Goal: Information Seeking & Learning: Learn about a topic

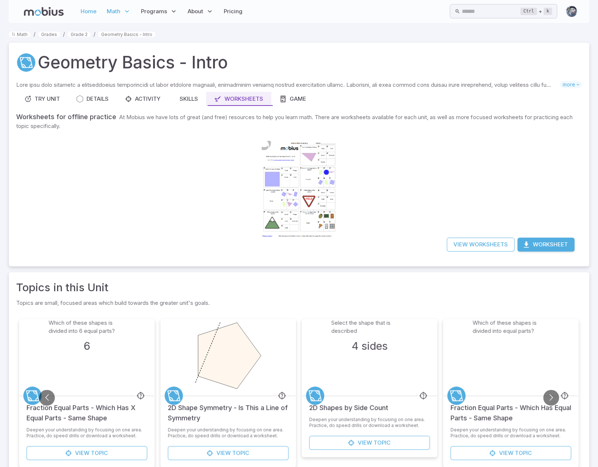
click at [95, 11] on link "Home" at bounding box center [88, 11] width 20 height 17
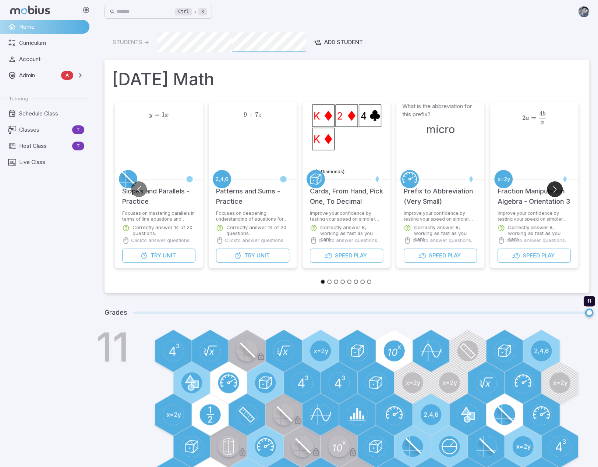
click at [556, 190] on button "Go to next slide" at bounding box center [555, 189] width 16 height 16
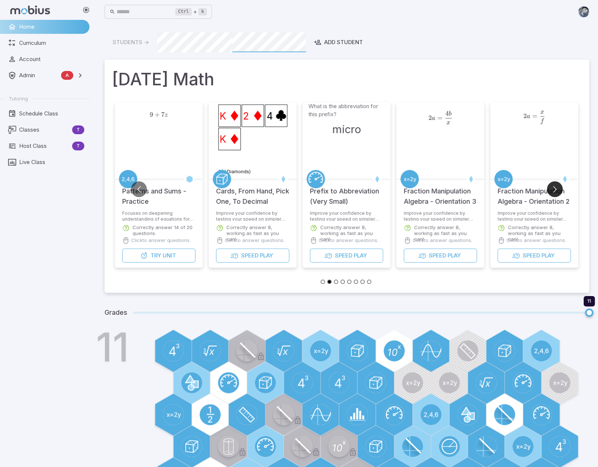
click at [557, 190] on button "Go to next slide" at bounding box center [555, 189] width 16 height 16
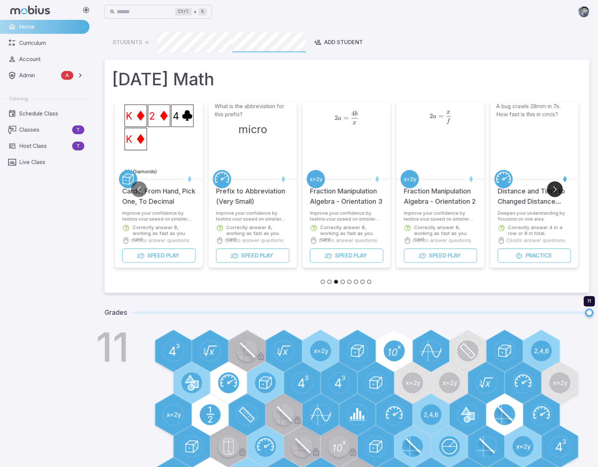
click at [558, 190] on button "Go to next slide" at bounding box center [555, 189] width 16 height 16
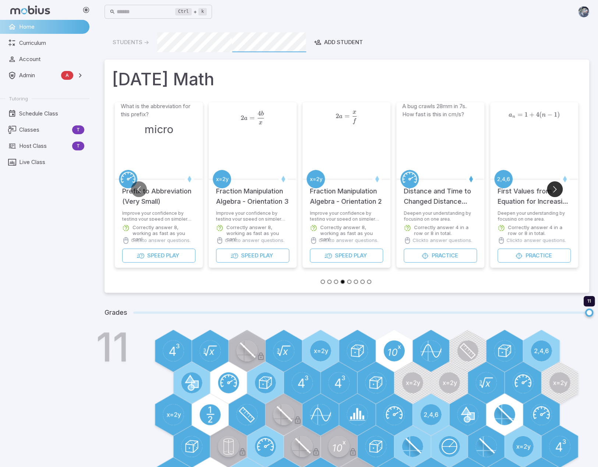
click at [558, 190] on button "Go to next slide" at bounding box center [555, 189] width 16 height 16
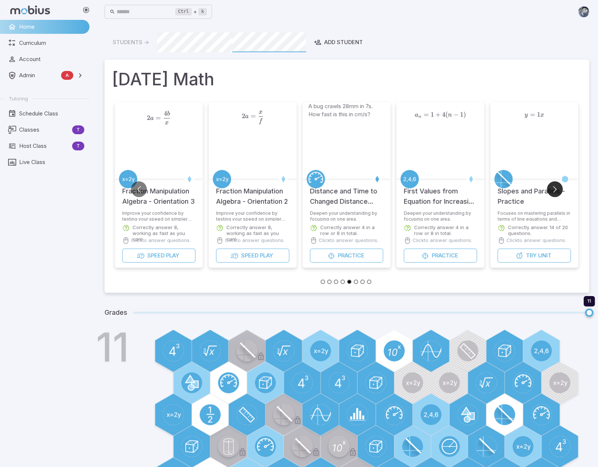
click at [558, 190] on button "Go to next slide" at bounding box center [555, 189] width 16 height 16
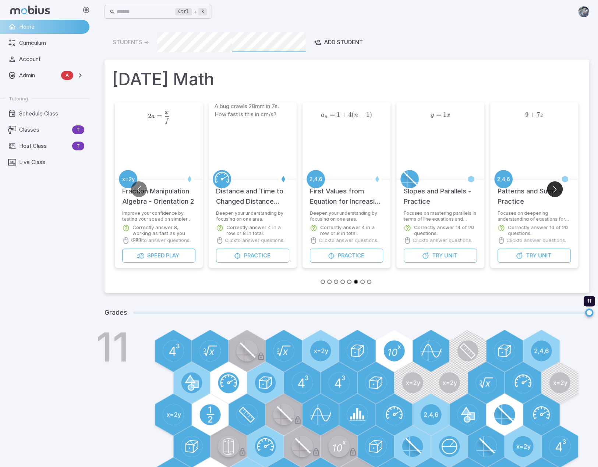
click at [558, 190] on button "Go to next slide" at bounding box center [555, 189] width 16 height 16
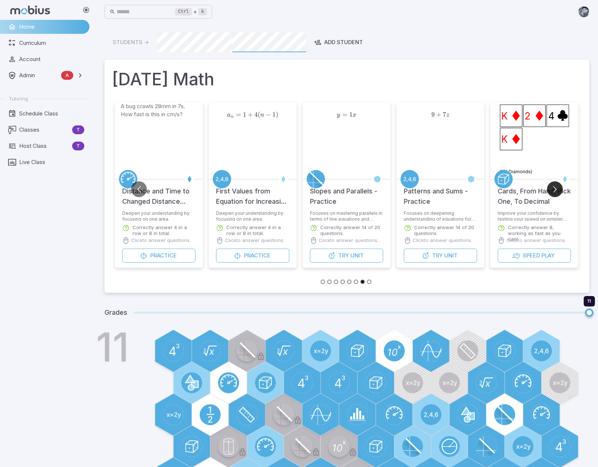
click at [558, 190] on button "Go to next slide" at bounding box center [555, 189] width 16 height 16
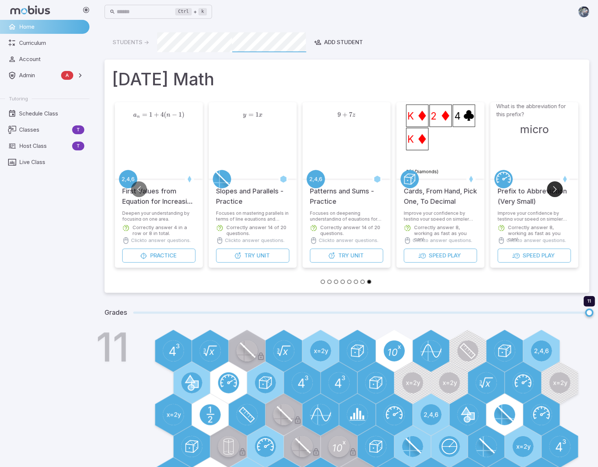
click at [558, 190] on button "Go to next slide" at bounding box center [555, 189] width 16 height 16
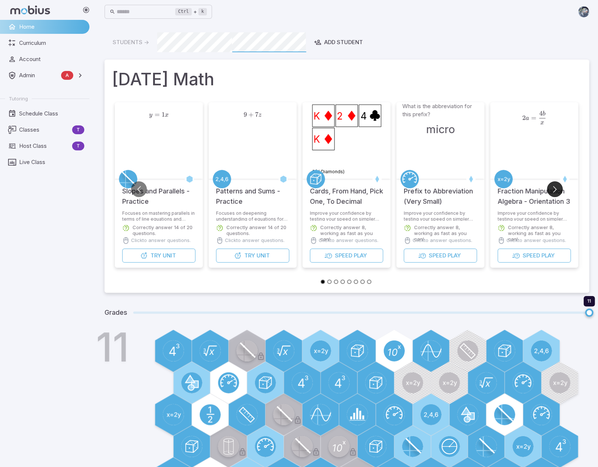
click at [558, 190] on button "Go to next slide" at bounding box center [555, 189] width 16 height 16
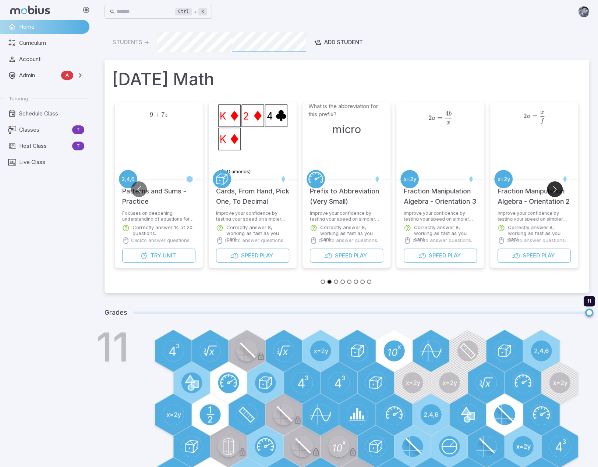
click at [558, 190] on button "Go to next slide" at bounding box center [555, 189] width 16 height 16
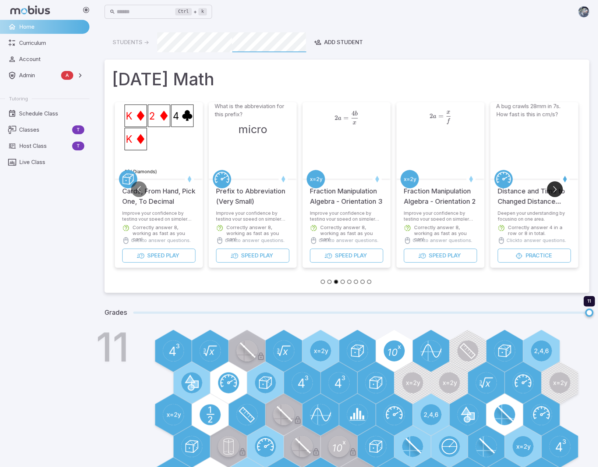
click at [558, 190] on button "Go to next slide" at bounding box center [555, 189] width 16 height 16
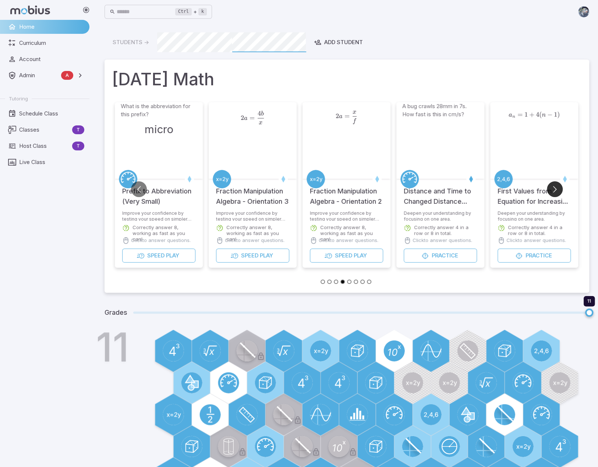
click at [556, 190] on button "Go to next slide" at bounding box center [555, 189] width 16 height 16
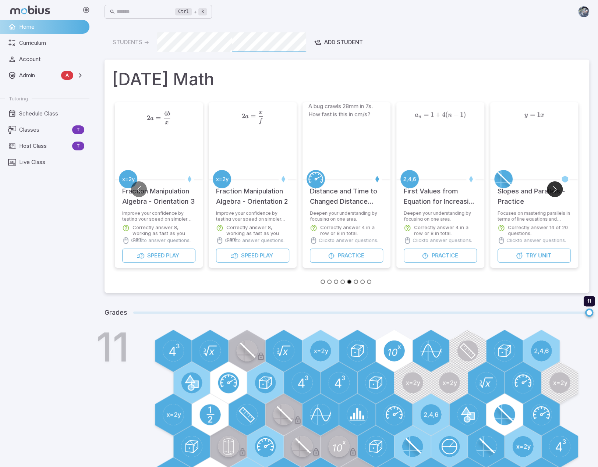
click at [556, 190] on button "Go to next slide" at bounding box center [555, 189] width 16 height 16
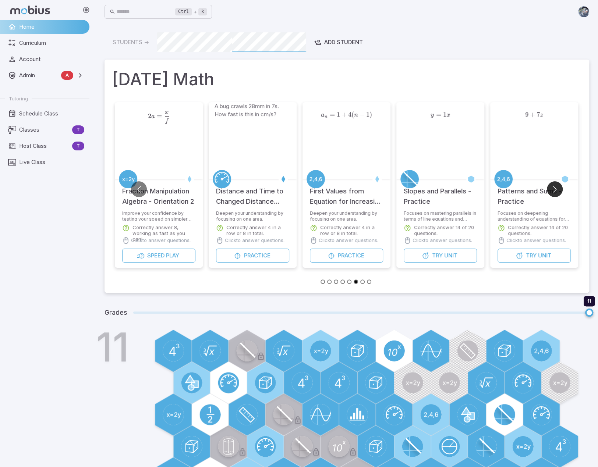
click at [556, 190] on button "Go to next slide" at bounding box center [555, 189] width 16 height 16
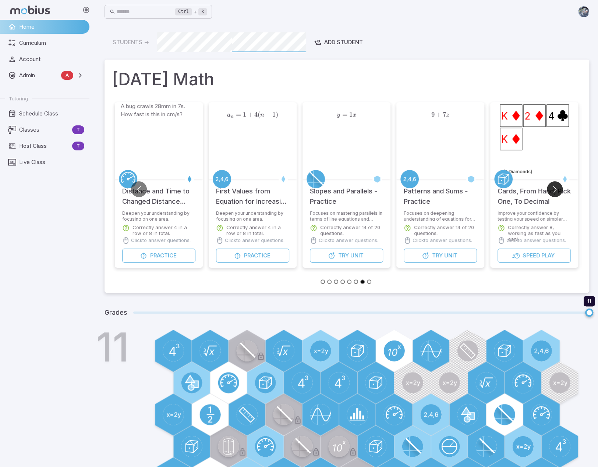
click at [556, 190] on button "Go to next slide" at bounding box center [555, 189] width 16 height 16
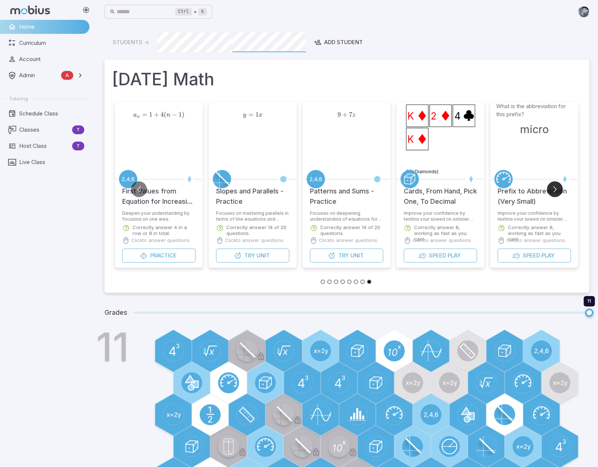
click at [556, 190] on button "Go to next slide" at bounding box center [555, 189] width 16 height 16
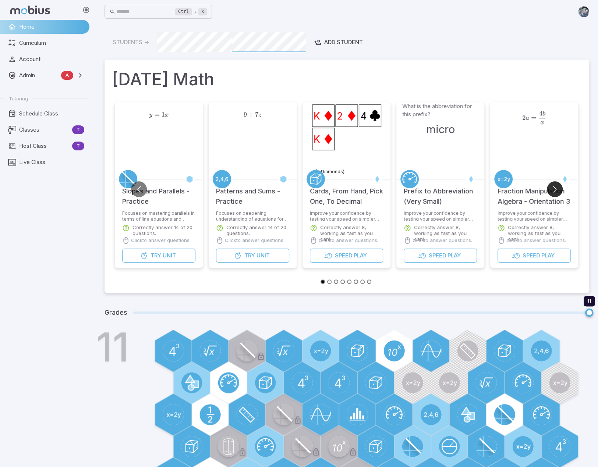
click at [556, 190] on button "Go to next slide" at bounding box center [555, 189] width 16 height 16
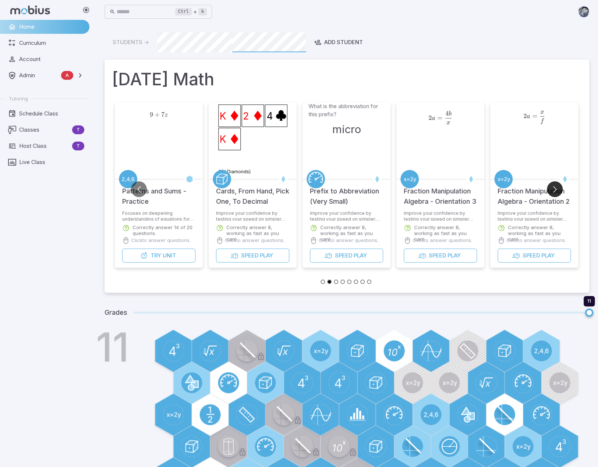
click at [556, 190] on button "Go to next slide" at bounding box center [555, 189] width 16 height 16
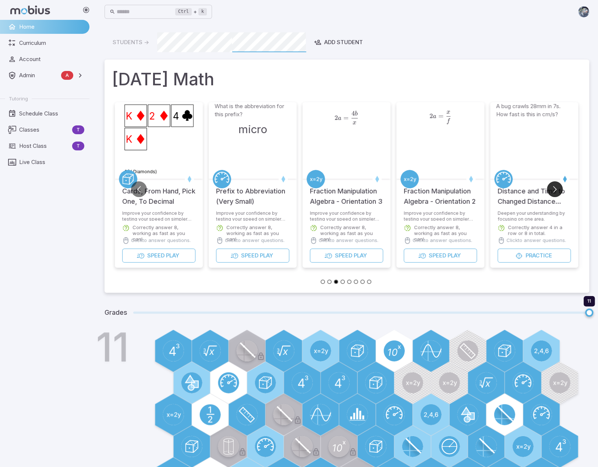
click at [556, 190] on button "Go to next slide" at bounding box center [555, 189] width 16 height 16
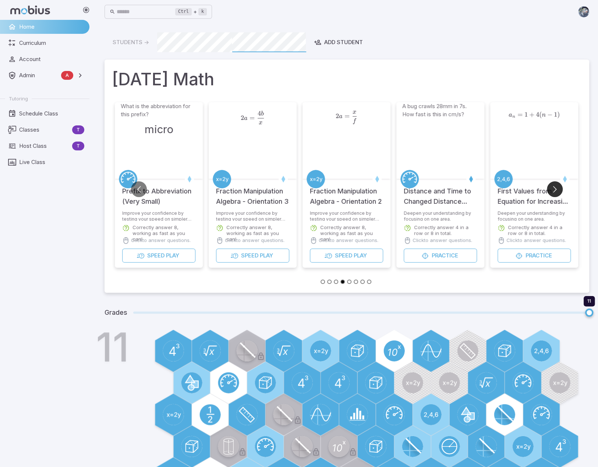
click at [556, 190] on button "Go to next slide" at bounding box center [555, 189] width 16 height 16
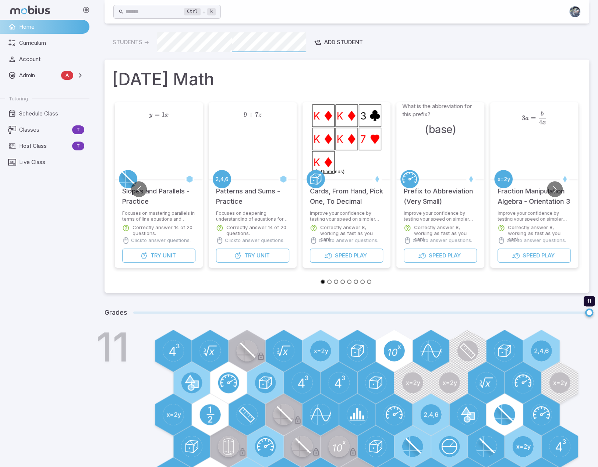
scroll to position [77, 0]
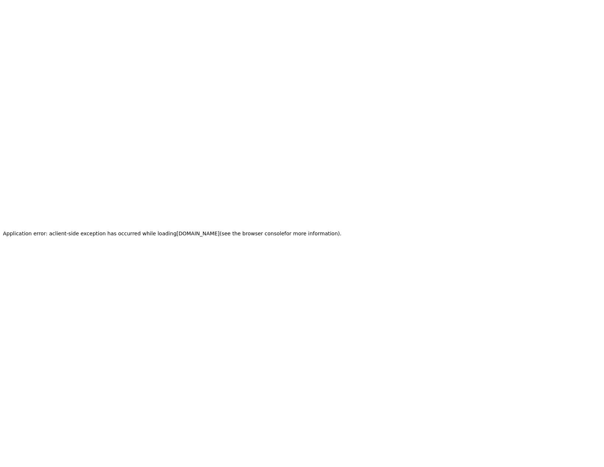
click at [351, 114] on html "Application error: a client -side exception has occurred while loading [DOMAIN_…" at bounding box center [302, 233] width 604 height 467
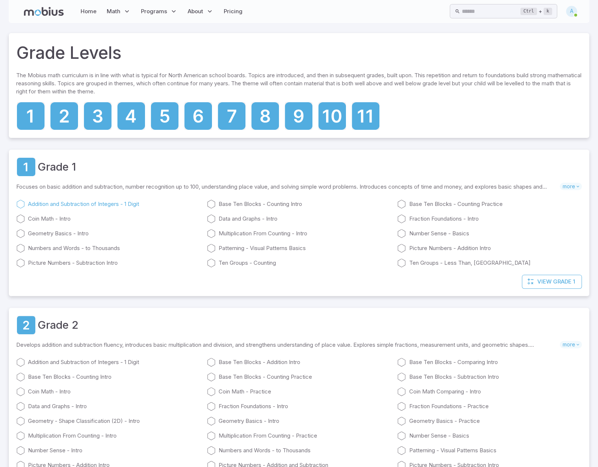
click at [82, 206] on link "Addition and Subtraction of Integers - 1 Digit" at bounding box center [108, 204] width 185 height 9
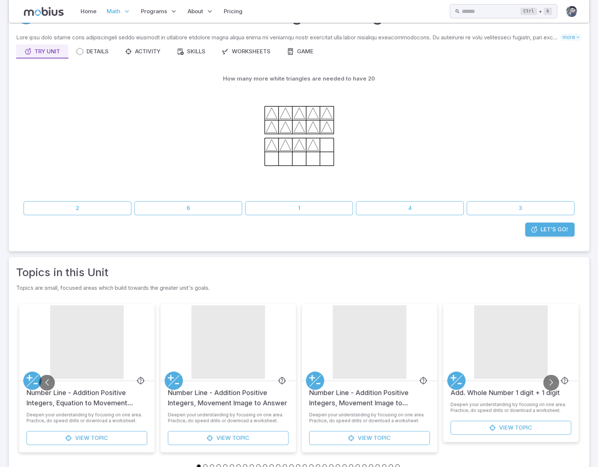
scroll to position [64, 0]
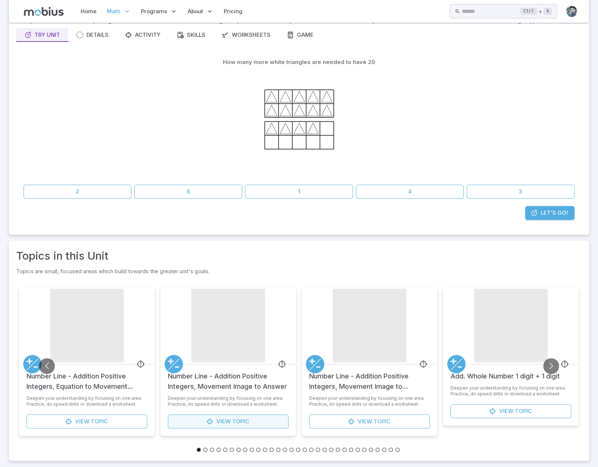
click at [249, 424] on span "Topic" at bounding box center [240, 422] width 17 height 8
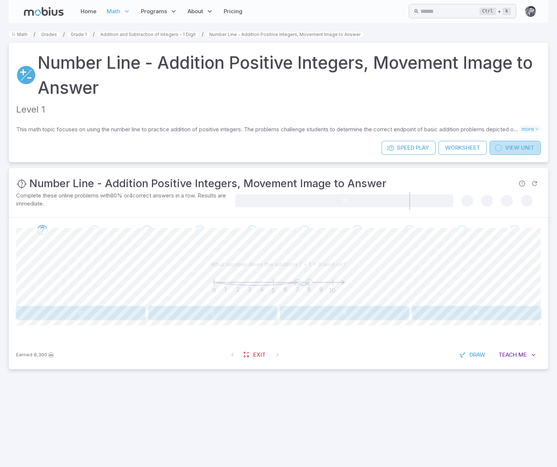
click at [511, 149] on span "View" at bounding box center [512, 148] width 14 height 8
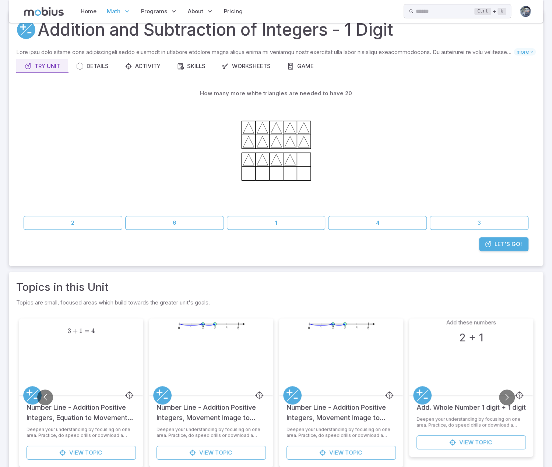
scroll to position [64, 0]
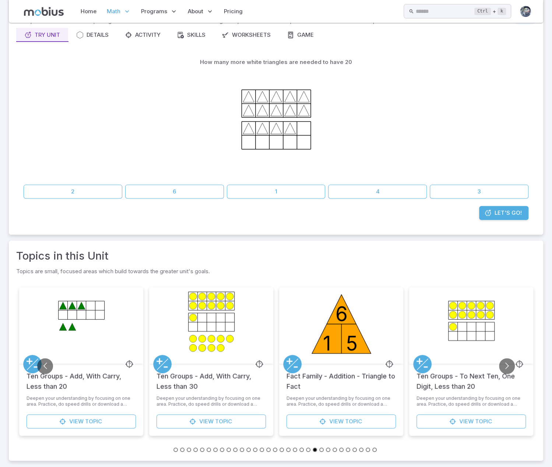
click at [432, 70] on div at bounding box center [276, 125] width 505 height 113
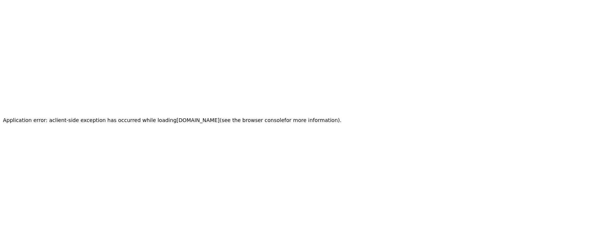
click at [382, 189] on html "Application error: a client -side exception has occurred while loading [DOMAIN_…" at bounding box center [302, 120] width 604 height 240
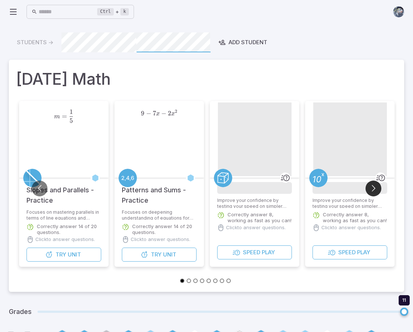
click at [372, 187] on button "Go to next slide" at bounding box center [373, 188] width 16 height 16
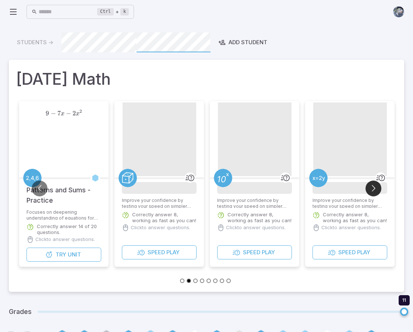
click at [372, 187] on button "Go to next slide" at bounding box center [373, 188] width 16 height 16
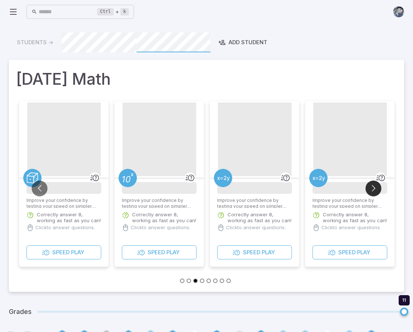
click at [372, 187] on button "Go to next slide" at bounding box center [373, 188] width 16 height 16
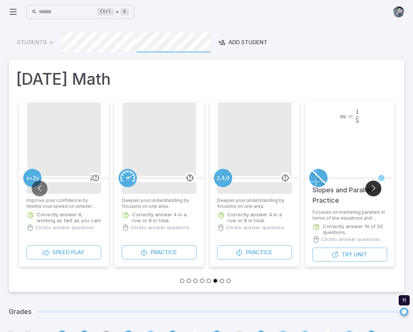
click at [372, 187] on button "Go to next slide" at bounding box center [373, 188] width 16 height 16
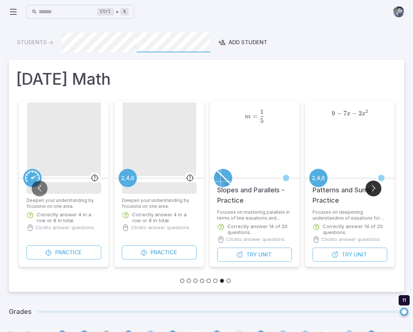
click at [372, 187] on button "Go to next slide" at bounding box center [373, 188] width 16 height 16
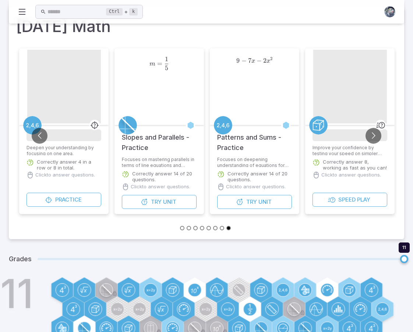
scroll to position [90, 0]
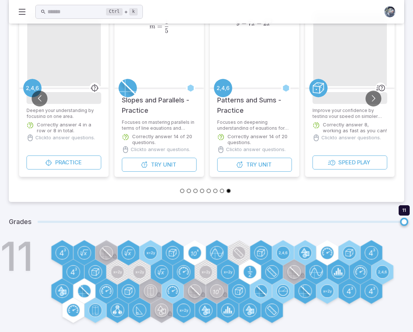
click at [397, 312] on div "11" at bounding box center [216, 282] width 375 height 82
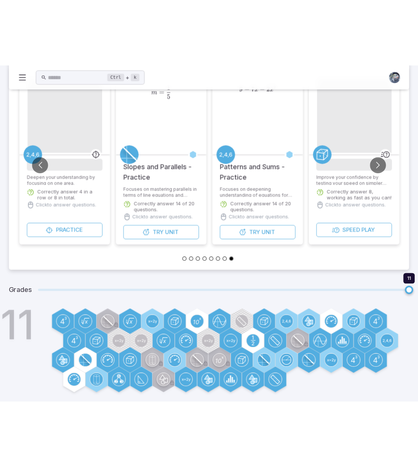
scroll to position [0, 0]
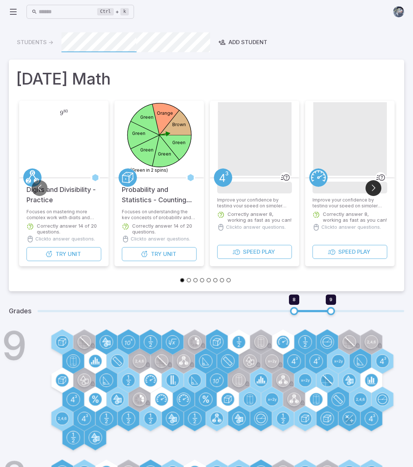
click at [375, 188] on button "Go to next slide" at bounding box center [373, 188] width 16 height 16
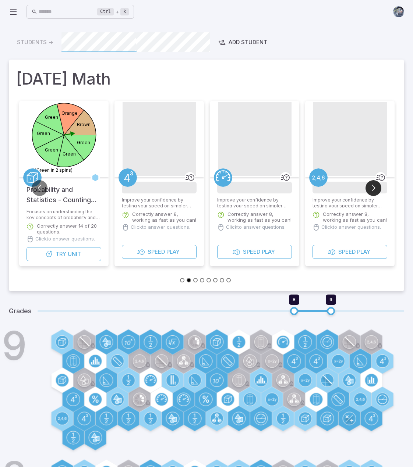
click at [375, 188] on button "Go to next slide" at bounding box center [373, 188] width 16 height 16
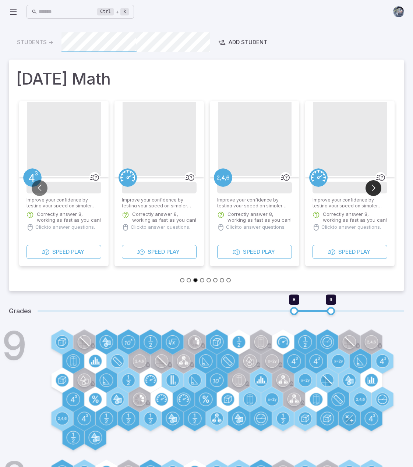
click at [375, 188] on button "Go to next slide" at bounding box center [373, 188] width 16 height 16
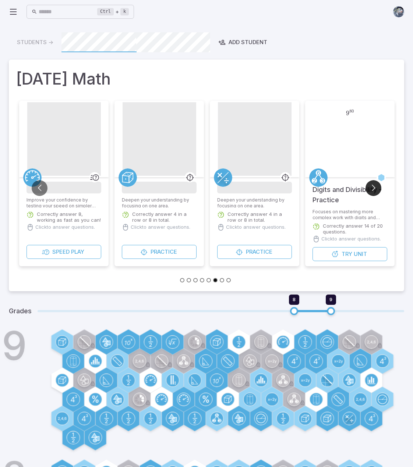
click at [375, 188] on button "Go to next slide" at bounding box center [373, 188] width 16 height 16
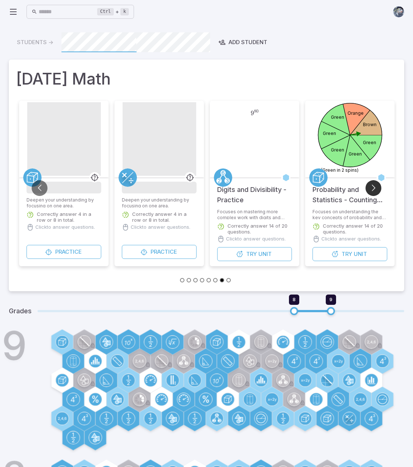
click at [375, 188] on button "Go to next slide" at bounding box center [373, 188] width 16 height 16
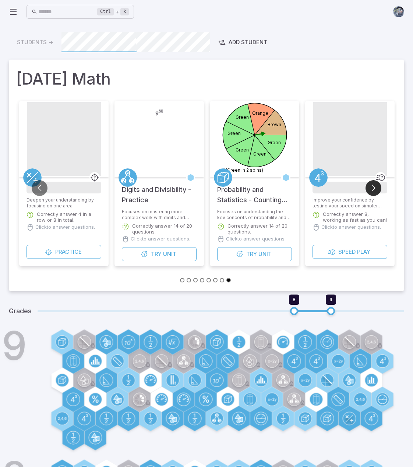
click at [375, 188] on button "Go to next slide" at bounding box center [373, 188] width 16 height 16
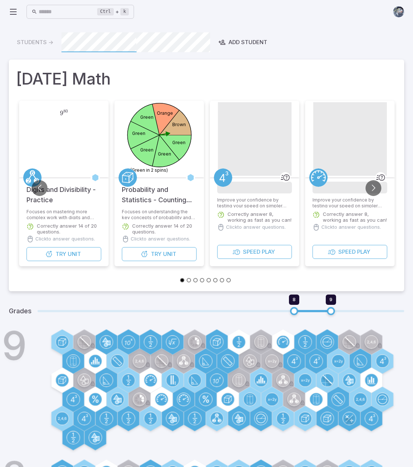
click at [7, 11] on div "Ctrl + k ​ Students -> Add Student Today's Math 9 80 9^{80} 9 80 Digits and Div…" at bounding box center [206, 296] width 413 height 592
click at [12, 8] on icon at bounding box center [13, 11] width 9 height 9
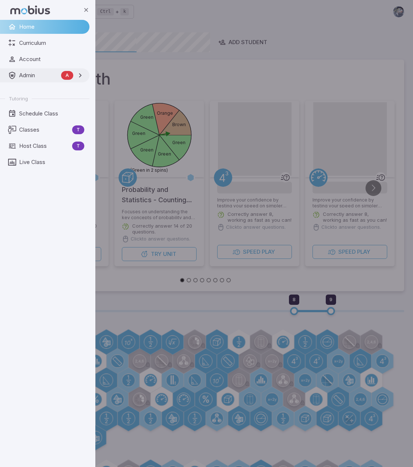
click at [38, 80] on link "Admin A" at bounding box center [44, 75] width 89 height 14
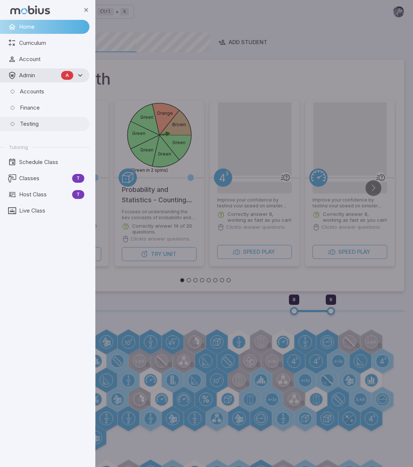
click at [29, 125] on span "Testing" at bounding box center [52, 124] width 64 height 8
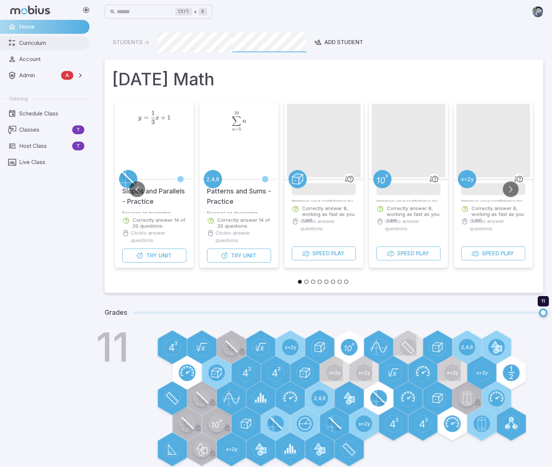
click at [26, 44] on span "Curriculum" at bounding box center [51, 43] width 65 height 8
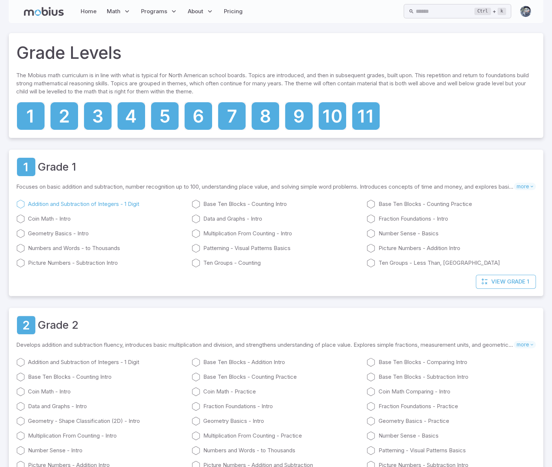
click at [84, 206] on link "Addition and Subtraction of Integers - 1 Digit" at bounding box center [100, 204] width 169 height 9
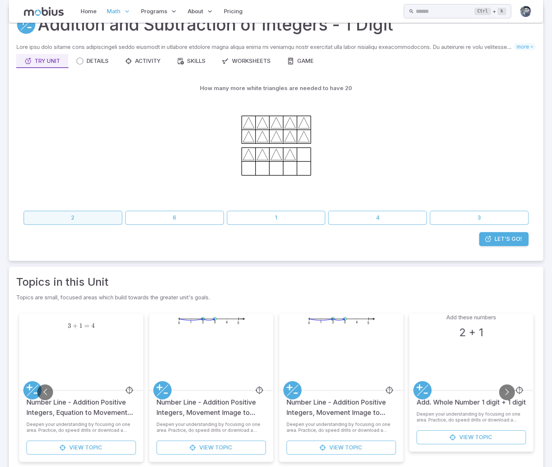
scroll to position [64, 0]
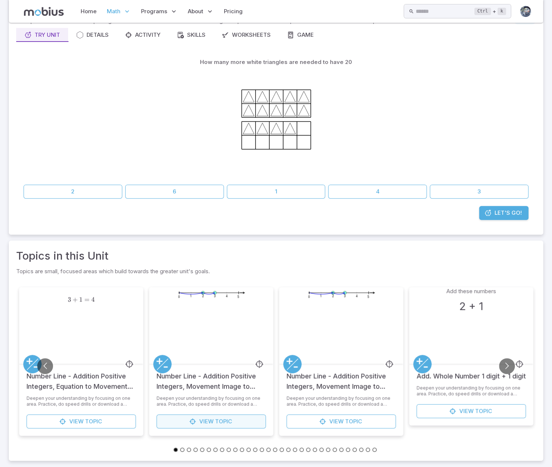
click at [224, 422] on span "Topic" at bounding box center [223, 422] width 17 height 8
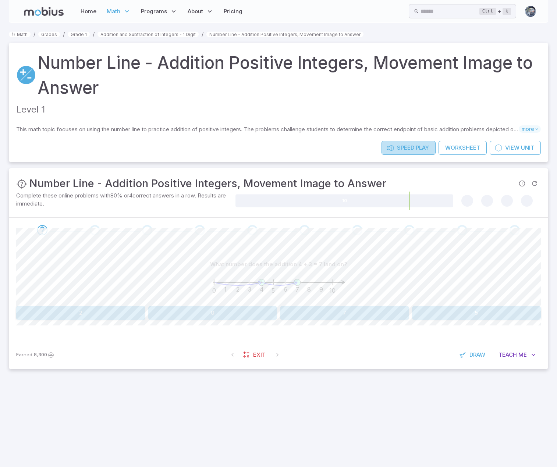
click at [416, 149] on span "Play" at bounding box center [422, 148] width 13 height 8
click at [418, 148] on link "Worksheet" at bounding box center [463, 148] width 48 height 14
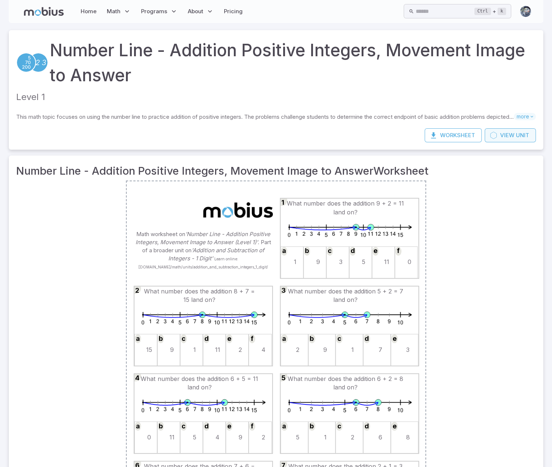
click at [418, 137] on link "View Unit" at bounding box center [509, 135] width 51 height 14
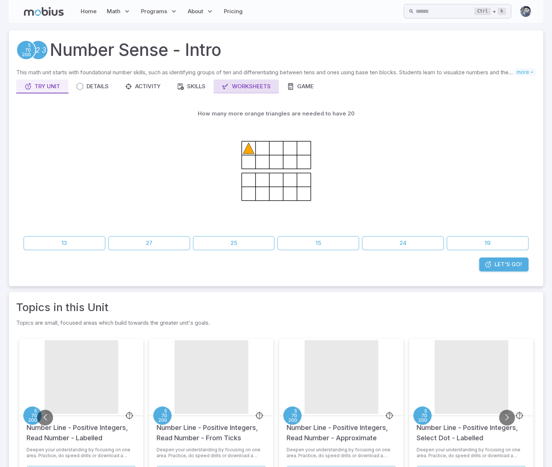
click at [260, 92] on link "Worksheets" at bounding box center [245, 86] width 65 height 14
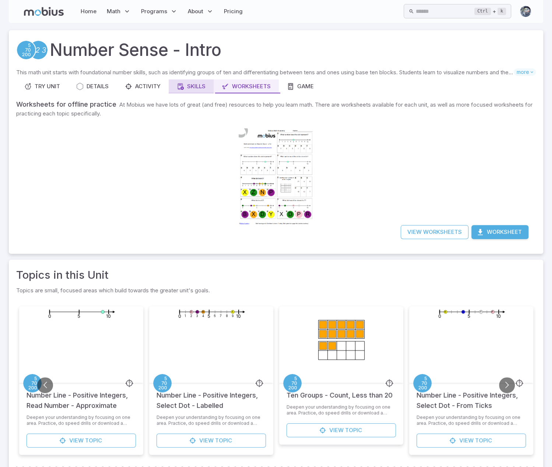
click at [193, 89] on div "Skills" at bounding box center [191, 86] width 29 height 8
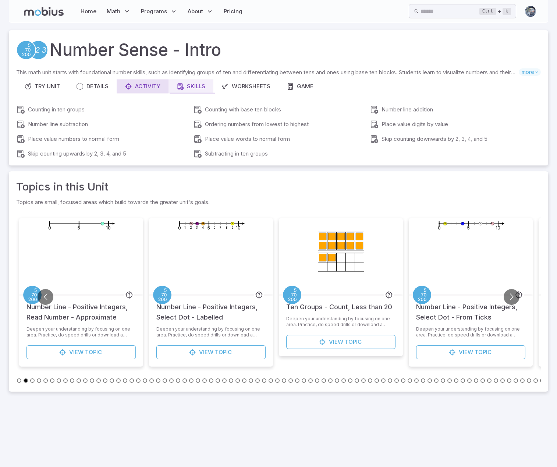
click at [148, 86] on div "Activity" at bounding box center [143, 86] width 36 height 8
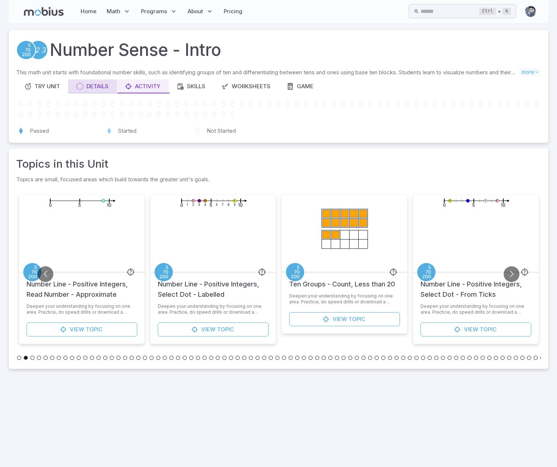
click at [77, 85] on icon at bounding box center [79, 86] width 7 height 7
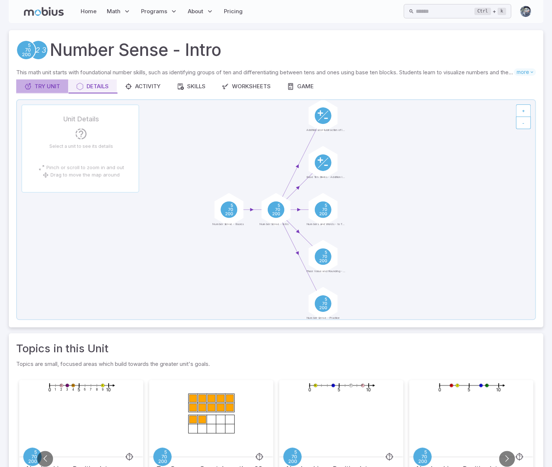
click at [40, 85] on div "Try Unit" at bounding box center [42, 86] width 36 height 8
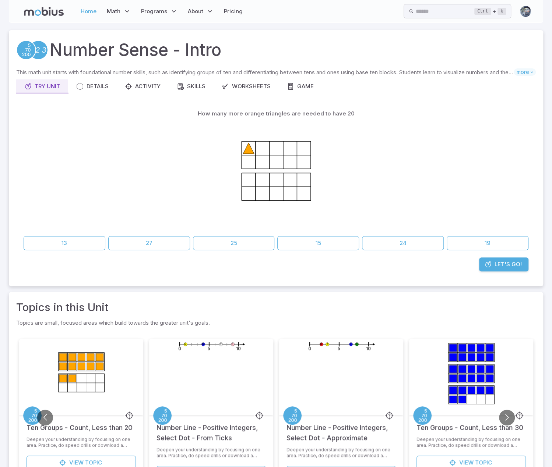
click at [90, 11] on link "Home" at bounding box center [88, 11] width 20 height 17
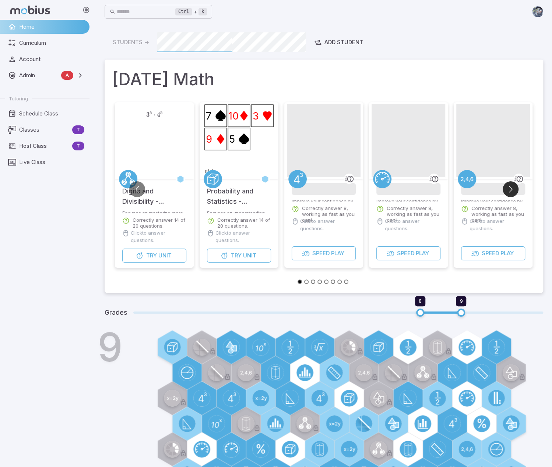
click at [418, 190] on button "Go to next slide" at bounding box center [510, 189] width 16 height 16
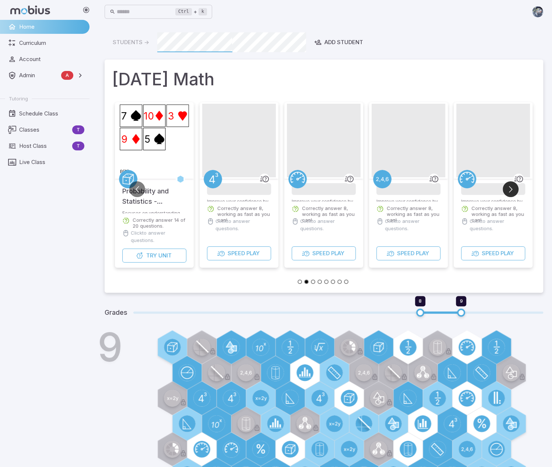
click at [418, 190] on button "Go to next slide" at bounding box center [510, 189] width 16 height 16
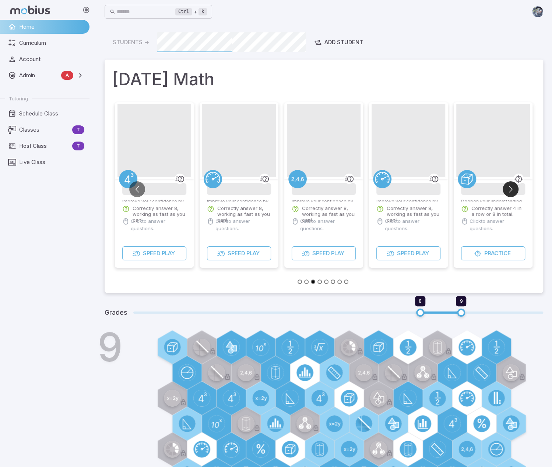
click at [418, 190] on button "Go to next slide" at bounding box center [510, 189] width 16 height 16
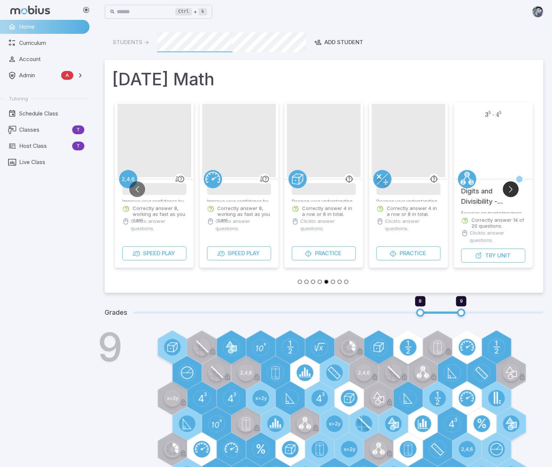
click at [418, 188] on button "Go to next slide" at bounding box center [510, 189] width 16 height 16
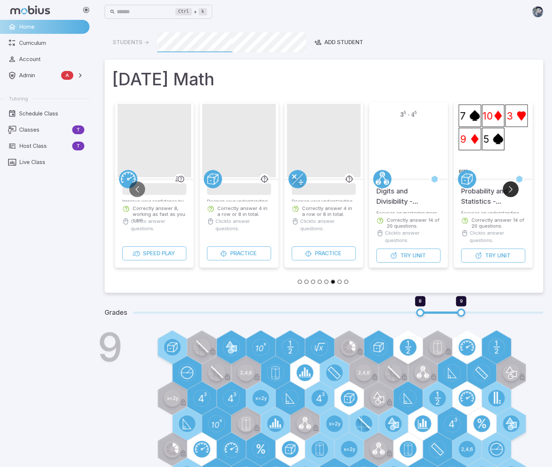
click at [418, 188] on button "Go to next slide" at bounding box center [510, 189] width 16 height 16
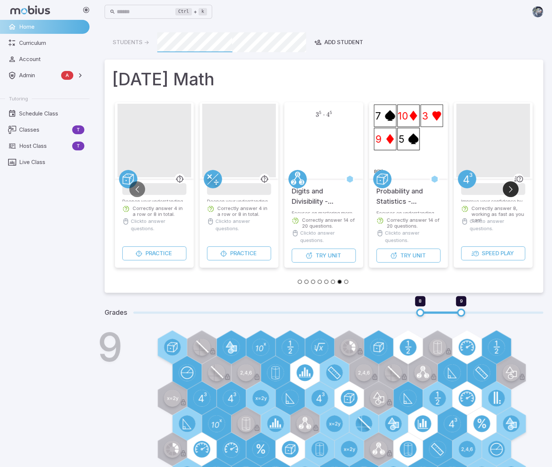
click at [418, 188] on button "Go to next slide" at bounding box center [510, 189] width 16 height 16
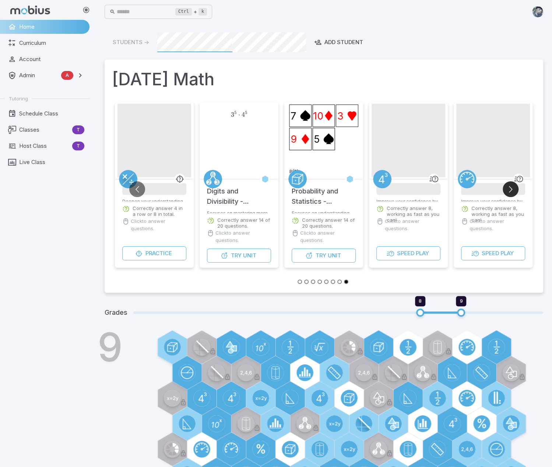
click at [418, 188] on button "Go to next slide" at bounding box center [510, 189] width 16 height 16
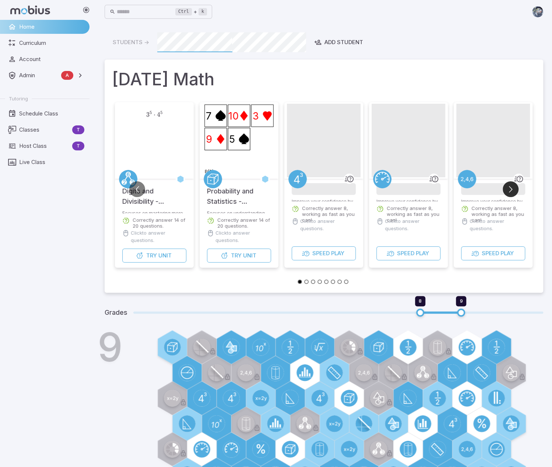
click at [418, 188] on button "Go to next slide" at bounding box center [510, 189] width 16 height 16
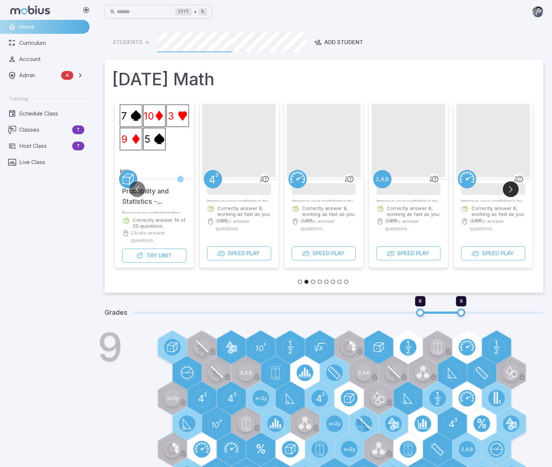
click at [418, 187] on button "Go to next slide" at bounding box center [510, 189] width 16 height 16
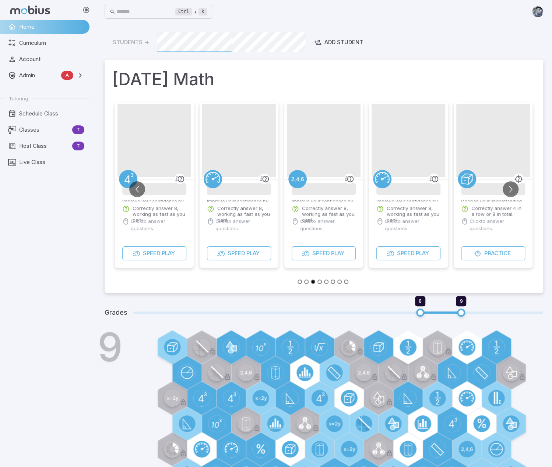
drag, startPoint x: 417, startPoint y: 11, endPoint x: 410, endPoint y: 7, distance: 8.3
click at [417, 11] on div "Ctrl + k ​" at bounding box center [324, 12] width 438 height 16
drag, startPoint x: 220, startPoint y: 200, endPoint x: 210, endPoint y: 198, distance: 10.2
click at [210, 198] on ul "3 5 ⋅ 4 5 3^{5} \cdot 4^{5} 3 5 ⋅ 4 5 Digits and Divisibility - Practice Focuse…" at bounding box center [196, 189] width 2031 height 174
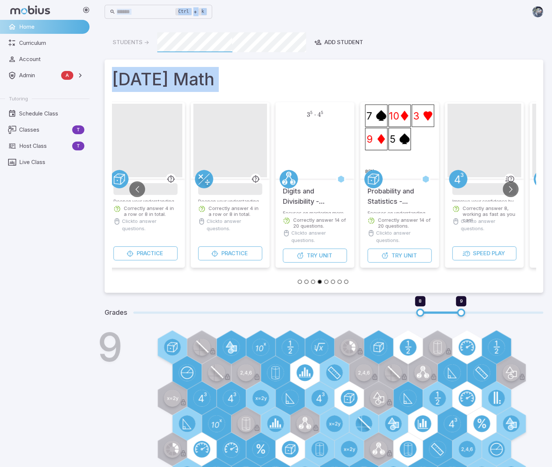
drag, startPoint x: 413, startPoint y: 206, endPoint x: 60, endPoint y: 195, distance: 353.1
click at [71, 197] on div "Home Curriculum Account Admin A Accounts Finance Testing Tutoring Schedule Clas…" at bounding box center [276, 363] width 552 height 727
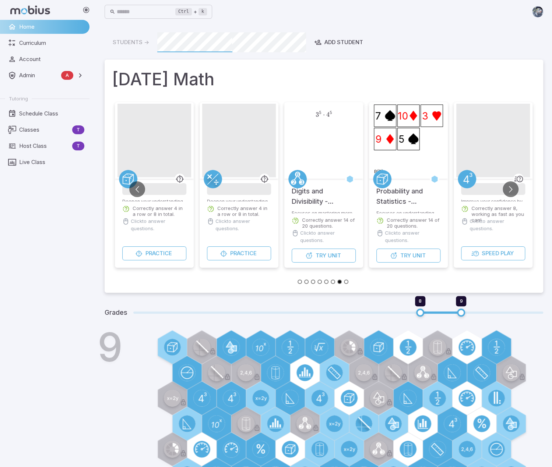
click at [351, 205] on h5 "Digits and Divisibility - Practice" at bounding box center [323, 193] width 64 height 28
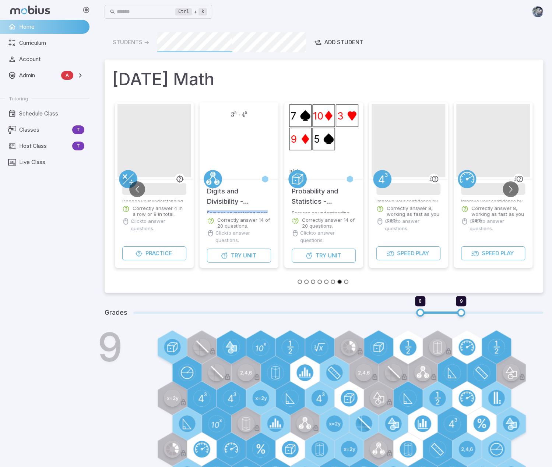
drag, startPoint x: 350, startPoint y: 208, endPoint x: 265, endPoint y: 211, distance: 84.7
click at [265, 211] on div "3 5 ⋅ 4 5 3^{5} \cdot 4^{5} 3 5 ⋅ 4 5 Digits and Divisibility - Practice Focuse…" at bounding box center [238, 185] width 79 height 166
click at [255, 239] on p "Click to answer questions." at bounding box center [243, 237] width 56 height 15
click at [417, 22] on div "Ctrl + k ​" at bounding box center [324, 12] width 438 height 24
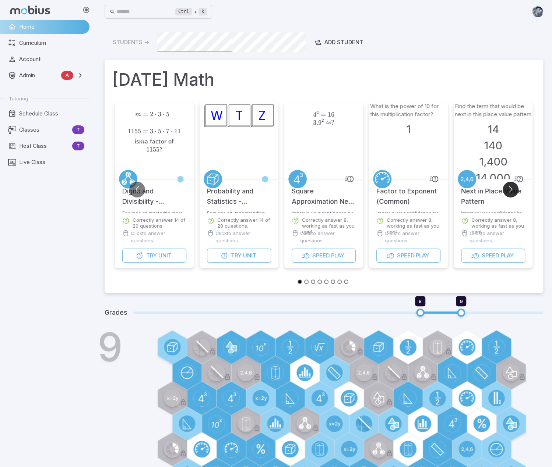
click at [508, 186] on button "Go to next slide" at bounding box center [510, 190] width 16 height 16
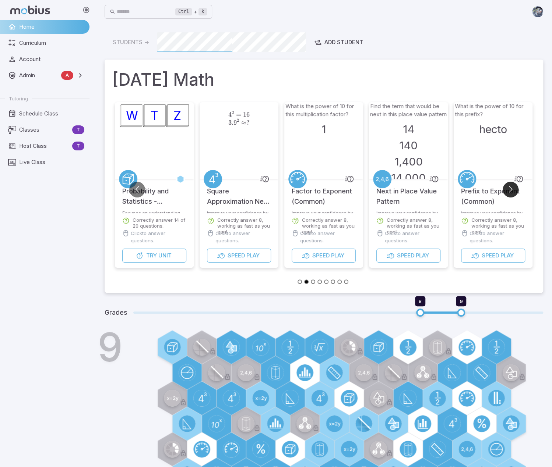
click at [508, 186] on button "Go to next slide" at bounding box center [510, 190] width 16 height 16
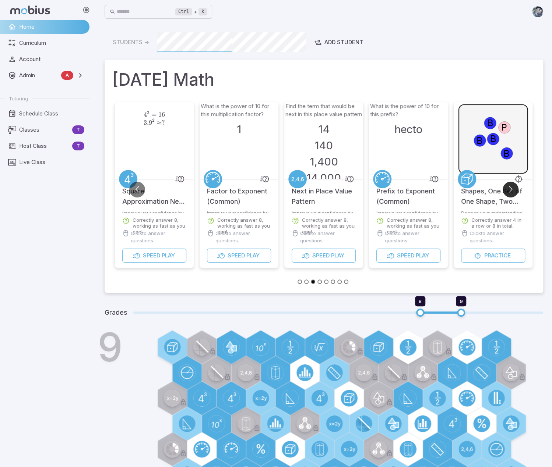
click at [509, 186] on button "Go to next slide" at bounding box center [510, 190] width 16 height 16
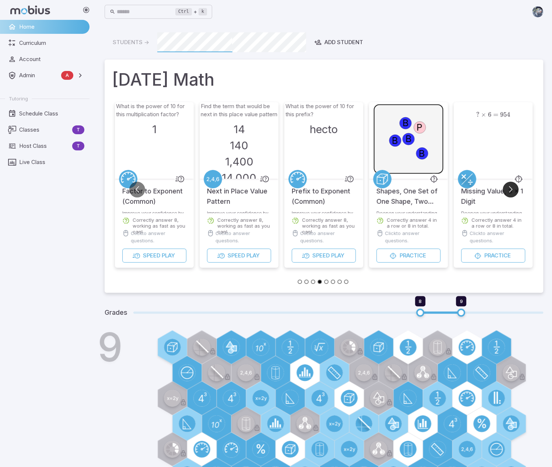
click at [509, 185] on button "Go to next slide" at bounding box center [510, 190] width 16 height 16
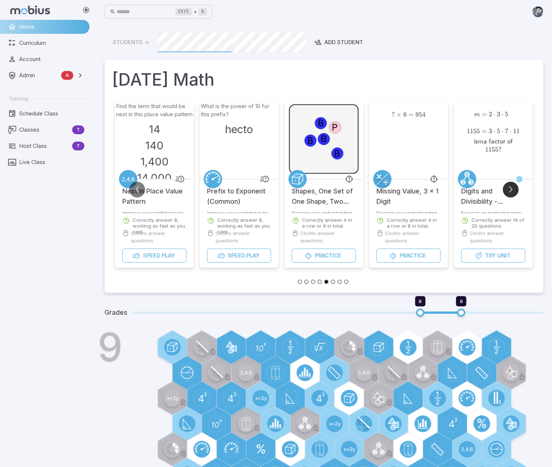
click at [509, 185] on button "Go to next slide" at bounding box center [510, 190] width 16 height 16
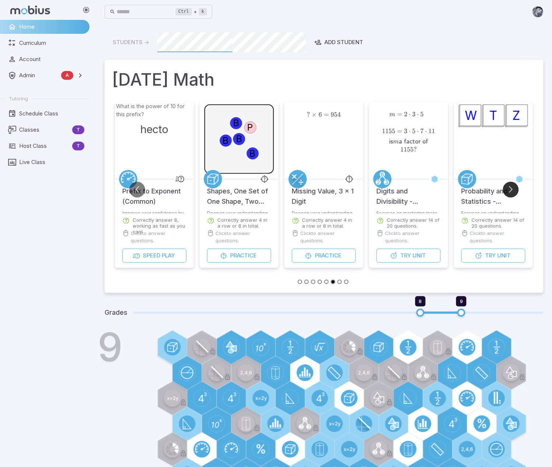
click at [509, 185] on button "Go to next slide" at bounding box center [510, 190] width 16 height 16
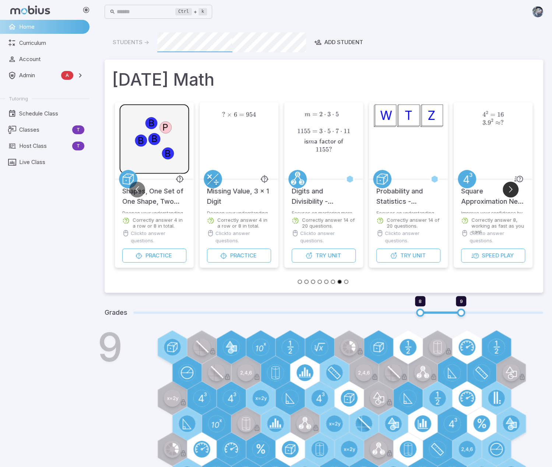
click at [509, 185] on button "Go to next slide" at bounding box center [510, 190] width 16 height 16
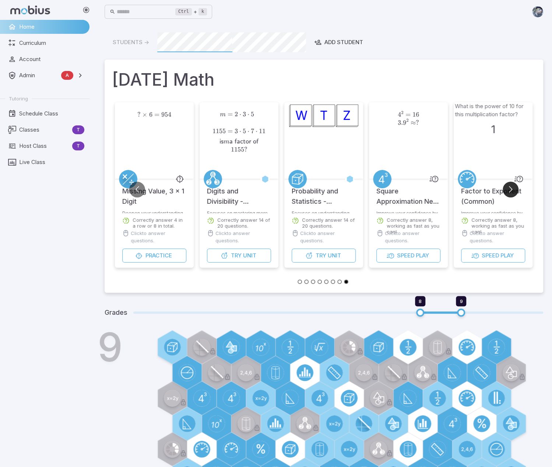
click at [509, 185] on button "Go to next slide" at bounding box center [510, 190] width 16 height 16
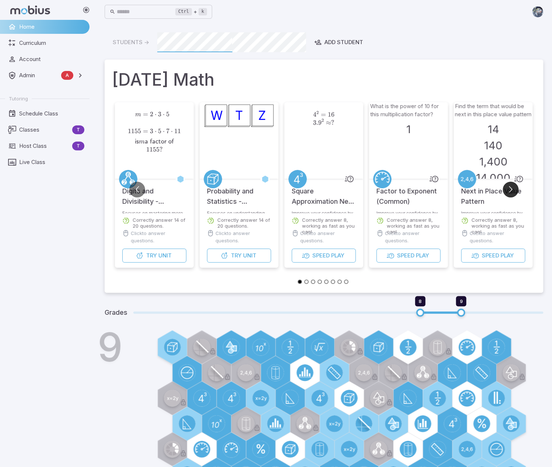
click at [509, 185] on button "Go to next slide" at bounding box center [510, 190] width 16 height 16
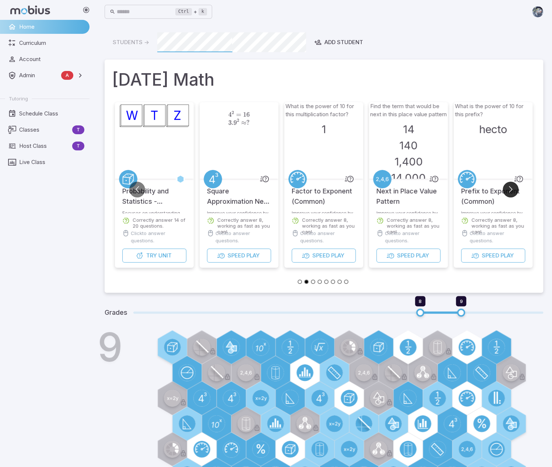
click at [509, 184] on button "Go to next slide" at bounding box center [510, 190] width 16 height 16
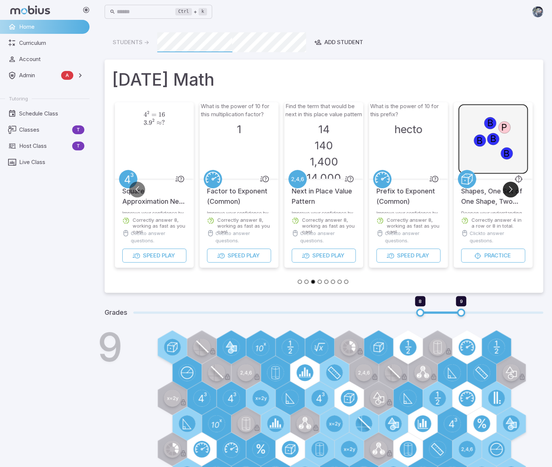
click at [509, 184] on button "Go to next slide" at bounding box center [510, 190] width 16 height 16
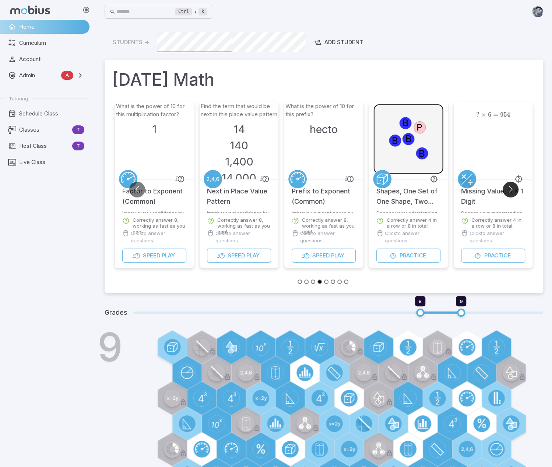
click at [509, 184] on button "Go to next slide" at bounding box center [510, 190] width 16 height 16
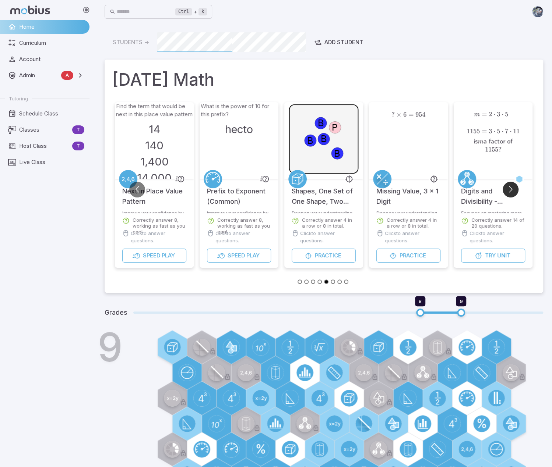
click at [509, 184] on button "Go to next slide" at bounding box center [510, 190] width 16 height 16
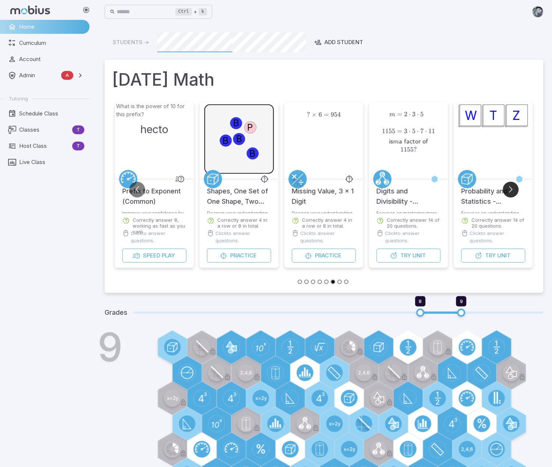
click at [509, 184] on button "Go to next slide" at bounding box center [510, 190] width 16 height 16
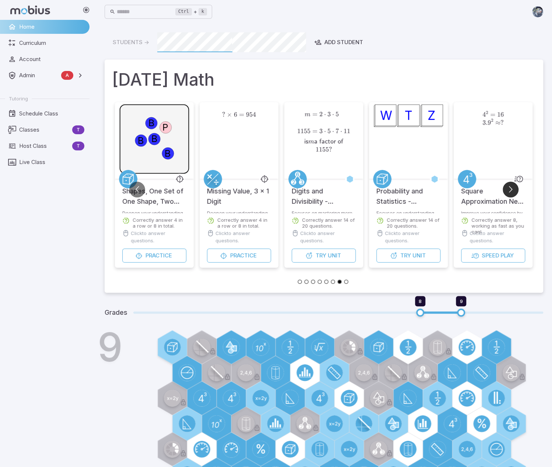
click at [509, 184] on button "Go to next slide" at bounding box center [510, 190] width 16 height 16
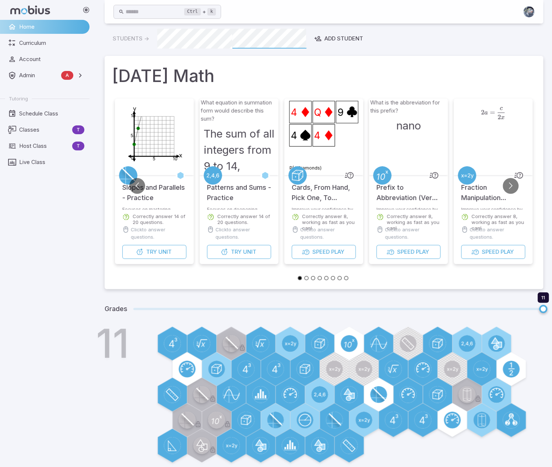
scroll to position [10, 0]
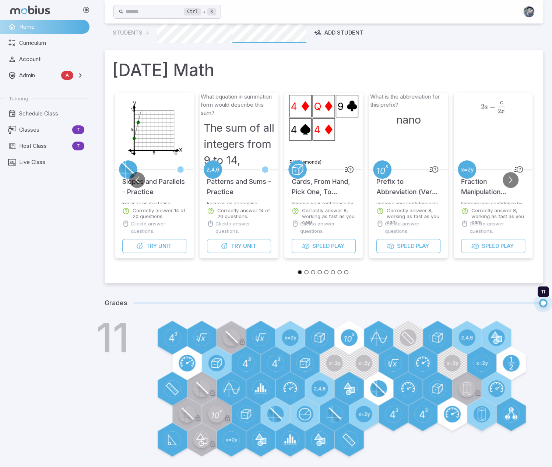
type input "**"
drag, startPoint x: 539, startPoint y: 304, endPoint x: 486, endPoint y: 306, distance: 53.0
click at [486, 306] on span "10 11" at bounding box center [338, 303] width 410 height 10
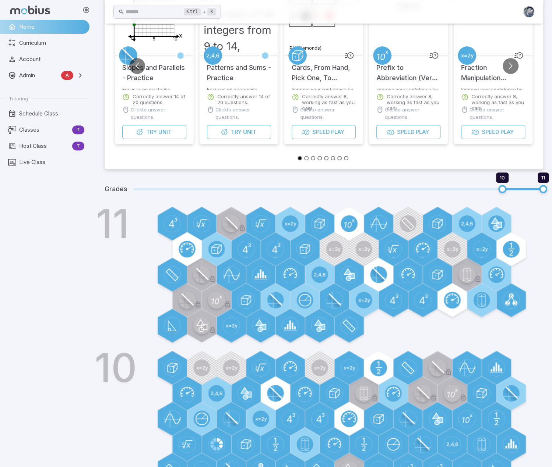
scroll to position [0, 0]
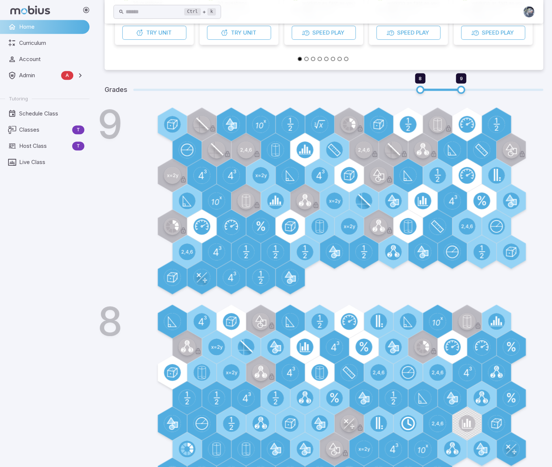
scroll to position [260, 0]
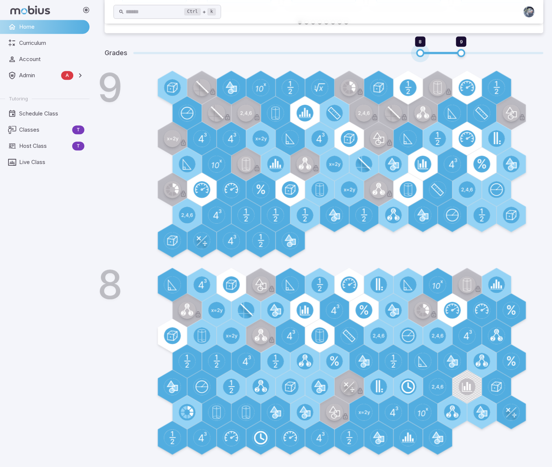
type input "*"
drag, startPoint x: 420, startPoint y: 50, endPoint x: 389, endPoint y: 56, distance: 31.5
click at [389, 56] on span "7 9" at bounding box center [338, 53] width 410 height 10
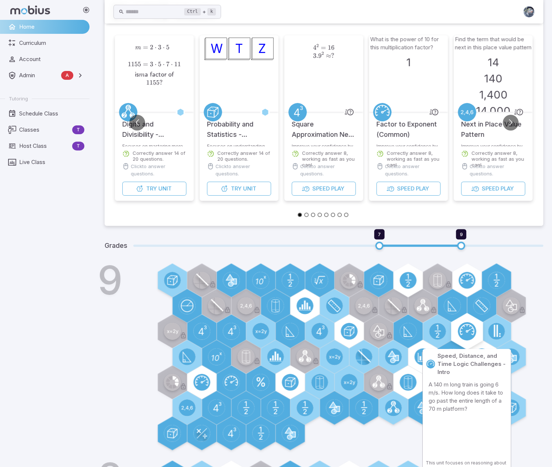
scroll to position [0, 0]
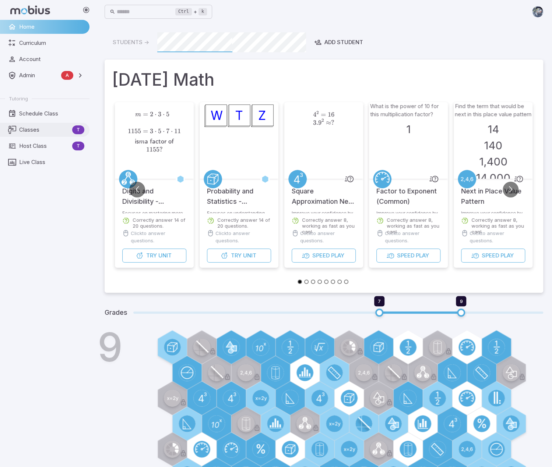
click at [32, 126] on span "Classes" at bounding box center [44, 130] width 50 height 8
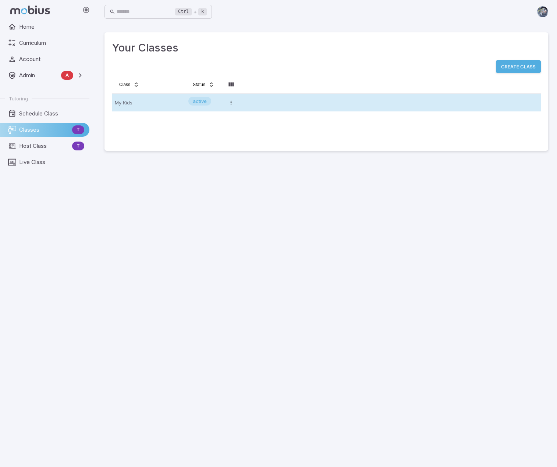
click at [135, 105] on p "My Kids" at bounding box center [149, 103] width 68 height 12
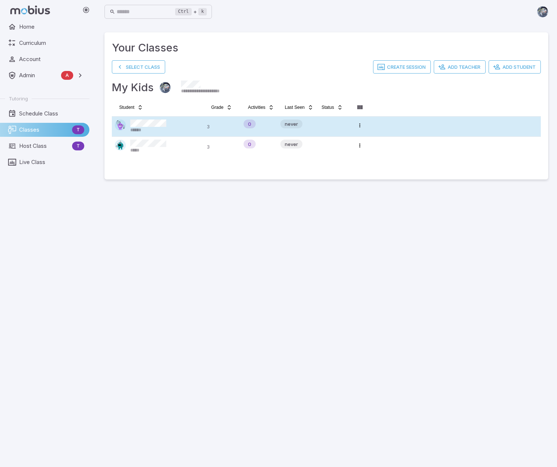
click at [190, 121] on div "******" at bounding box center [158, 127] width 86 height 14
